Goal: Information Seeking & Learning: Learn about a topic

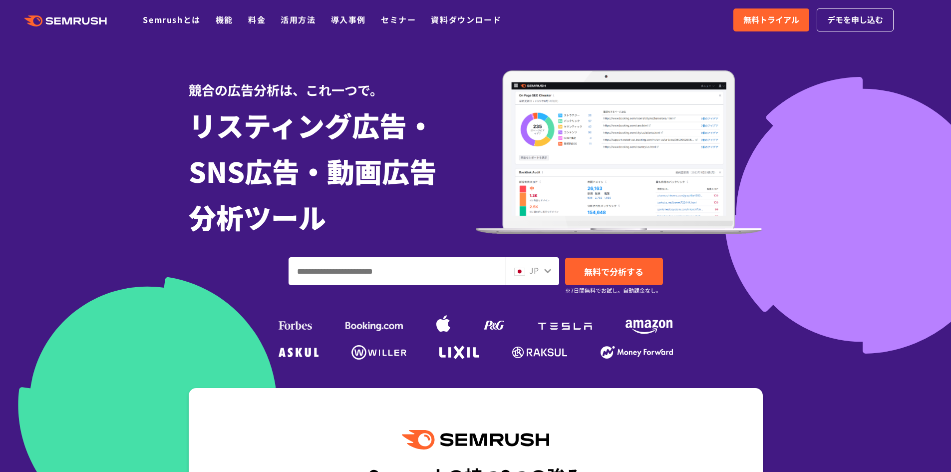
click at [376, 273] on input "ドメイン、キーワードまたはURLを入力してください" at bounding box center [397, 270] width 216 height 27
type input "*"
type input "*********"
click at [608, 273] on span "無料で分析する" at bounding box center [613, 271] width 59 height 12
click at [594, 272] on span "無料で分析する" at bounding box center [613, 271] width 59 height 12
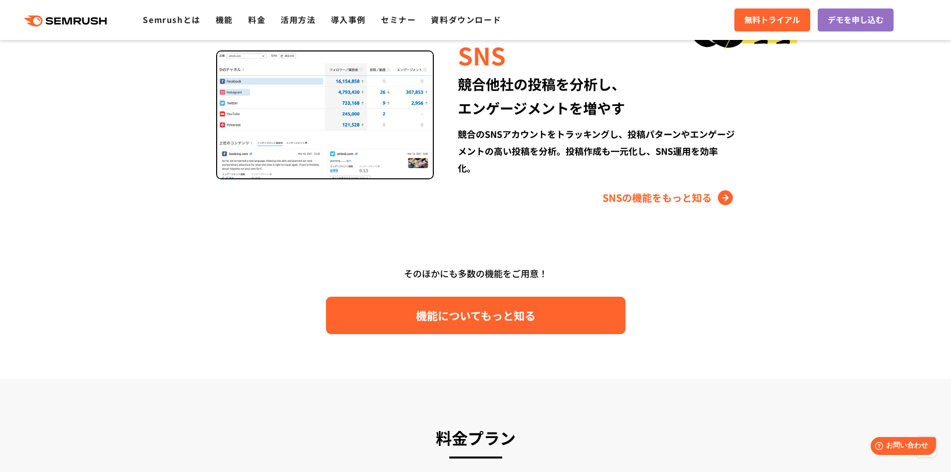
scroll to position [1344, 0]
click at [465, 317] on span "機能についてもっと知る" at bounding box center [476, 315] width 120 height 17
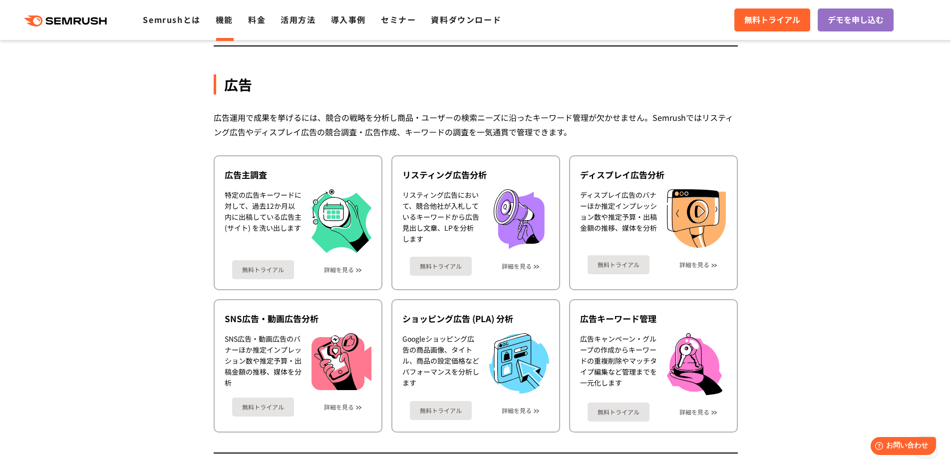
scroll to position [859, 0]
